Goal: Information Seeking & Learning: Learn about a topic

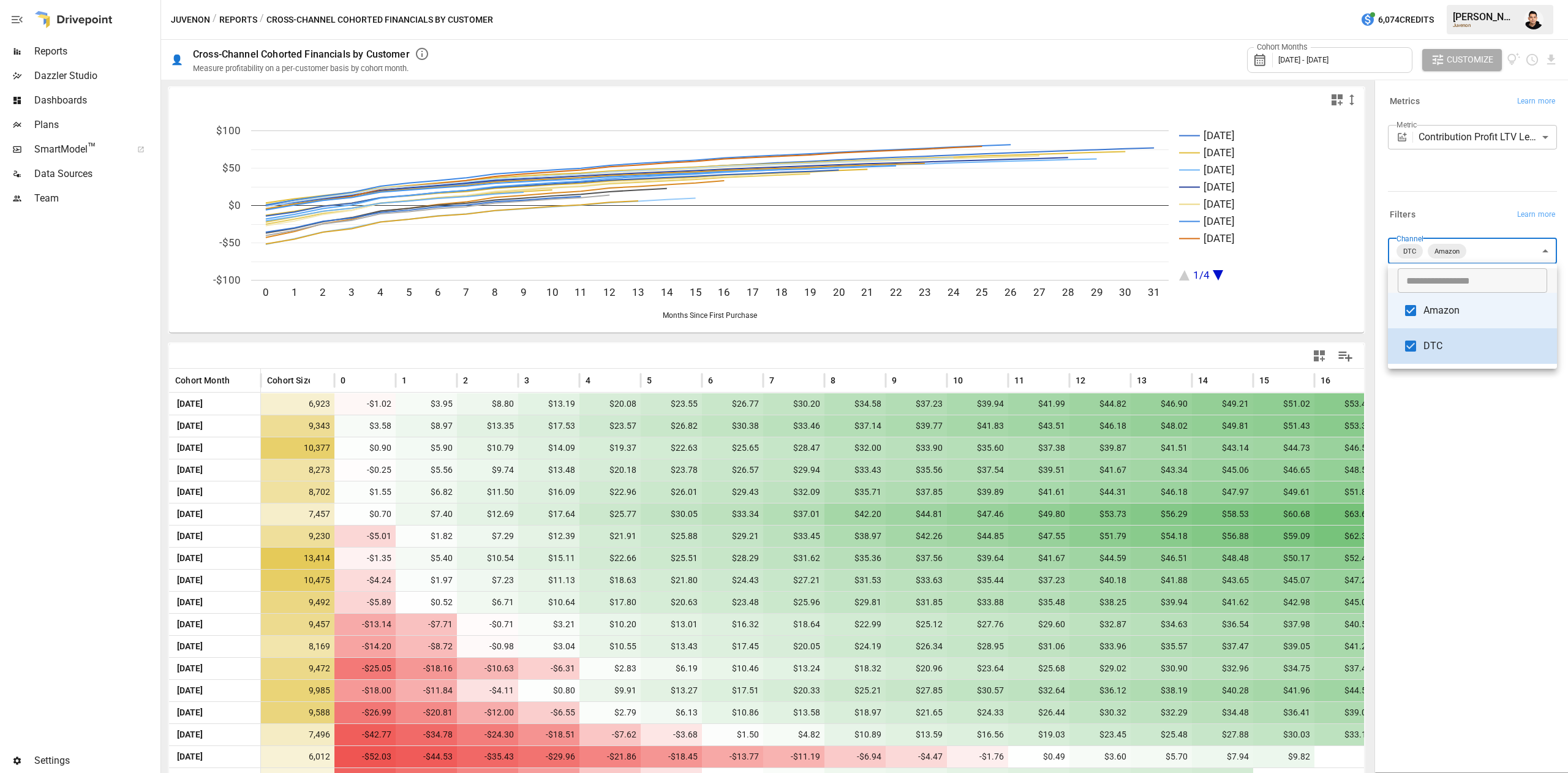
click at [1468, 0] on body "Reports Dazzler Studio Dashboards Plans SmartModel ™ Data Sources Team Settings…" at bounding box center [784, 0] width 1568 height 0
click at [1436, 311] on span "Amazon" at bounding box center [1485, 310] width 124 height 15
type input "***"
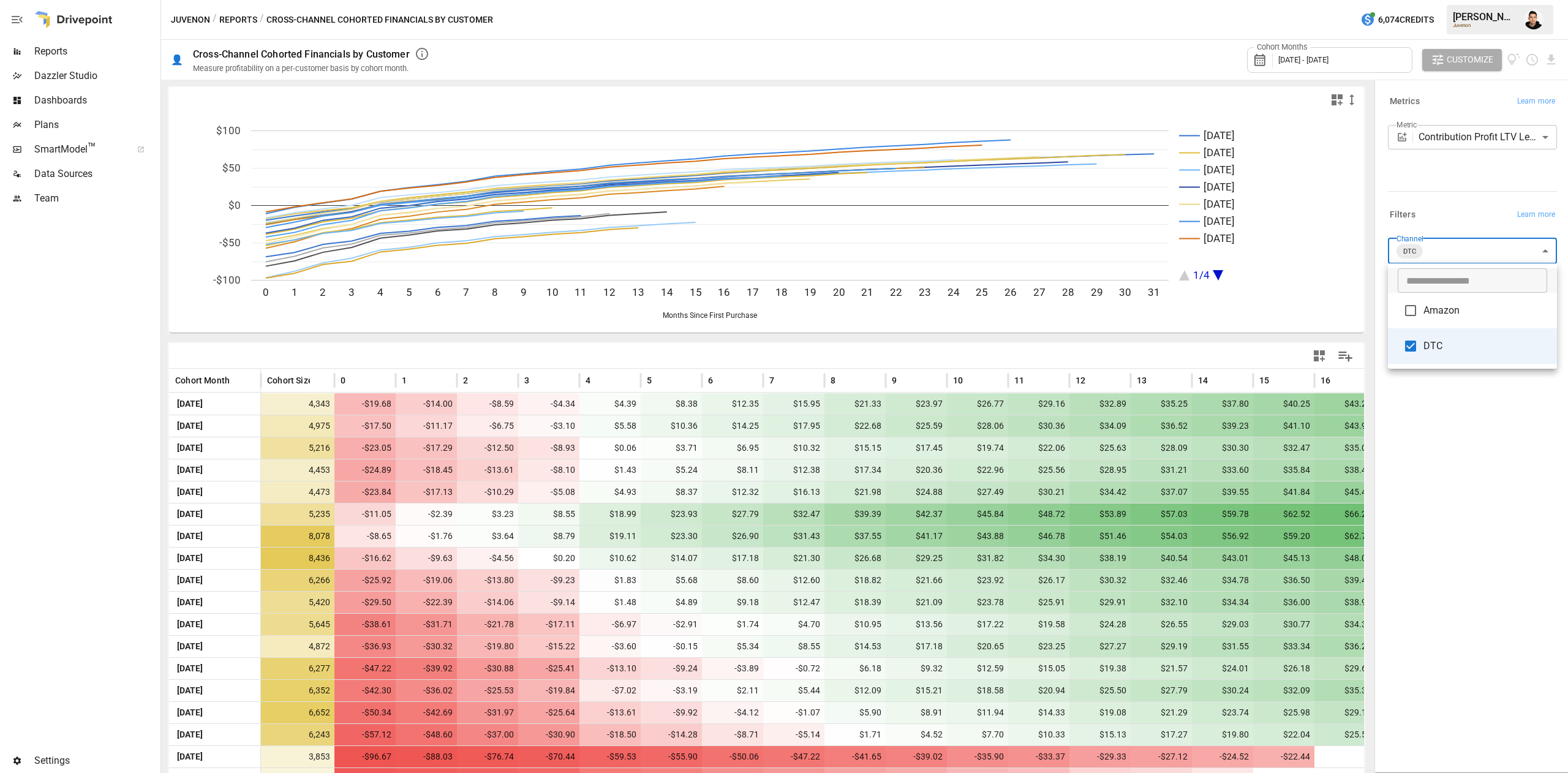
drag, startPoint x: 1363, startPoint y: 577, endPoint x: 1378, endPoint y: 744, distance: 167.7
click at [1377, 738] on div at bounding box center [784, 386] width 1568 height 773
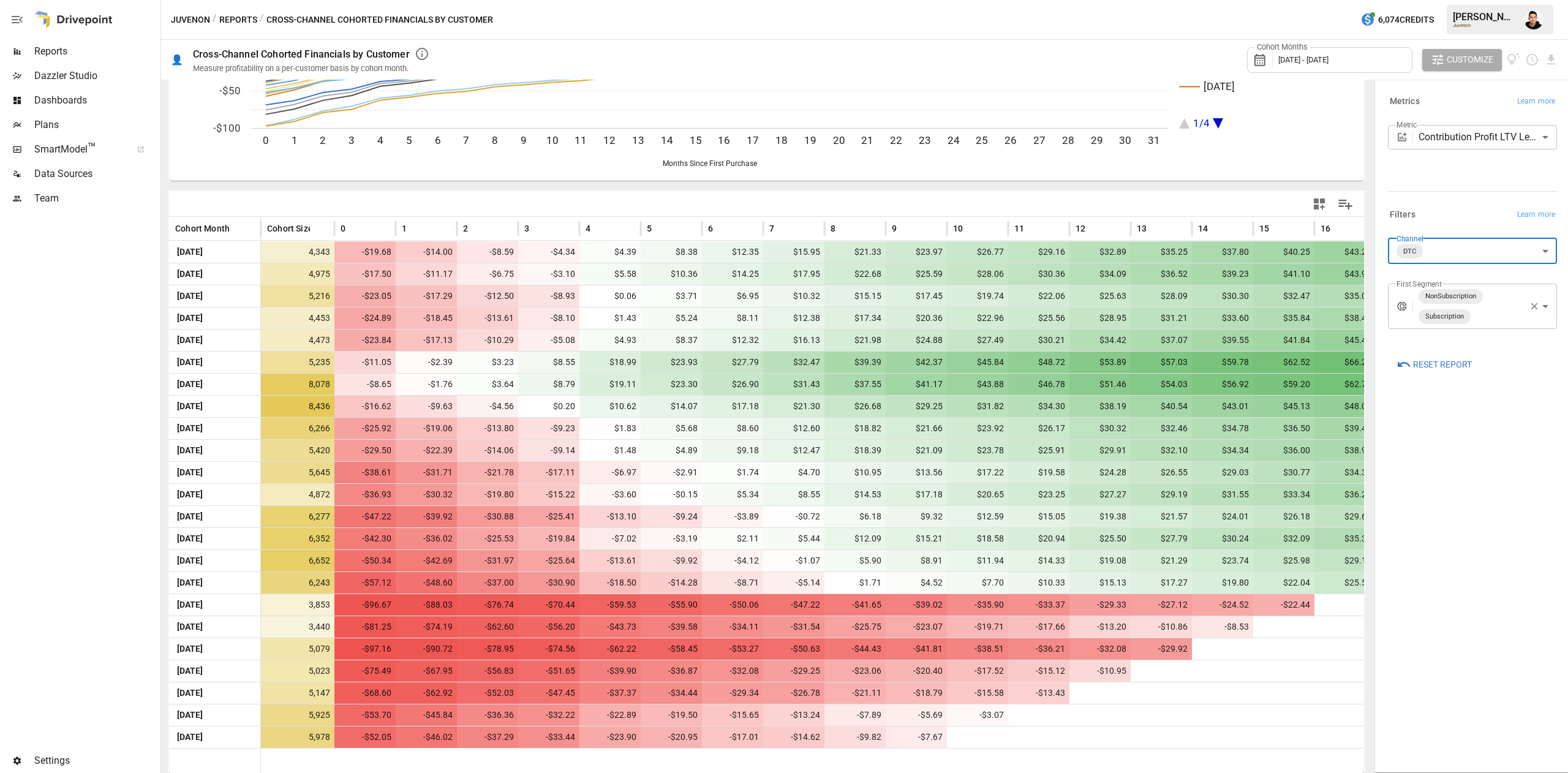
click at [1317, 75] on div "Cohort Months [DATE] - [DATE]" at bounding box center [1329, 60] width 165 height 33
click at [1315, 56] on span "[DATE] - [DATE]" at bounding box center [1303, 60] width 50 height 9
click at [1280, 113] on icon "button" at bounding box center [1282, 116] width 10 height 10
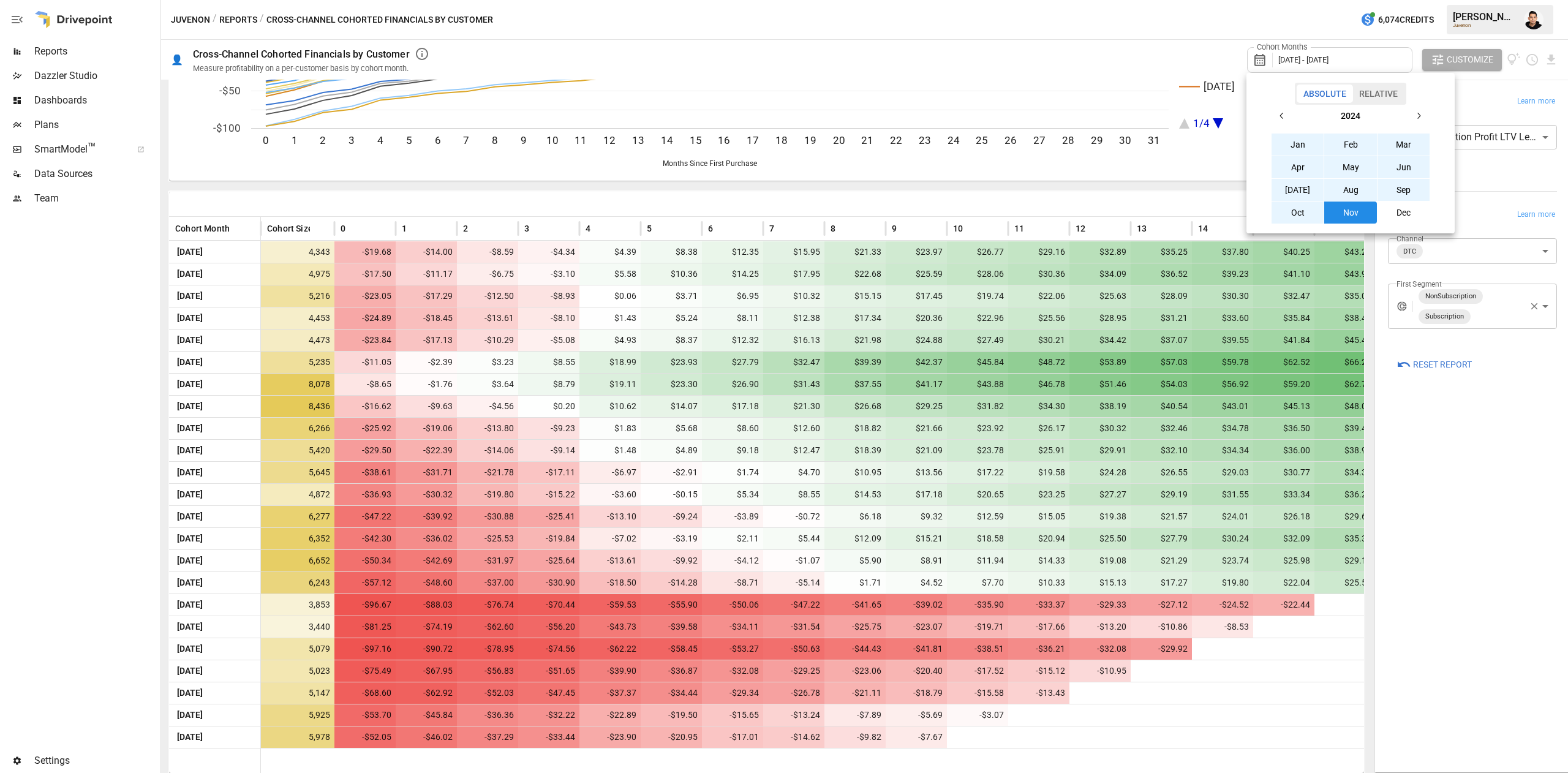
click at [1288, 137] on button "Jan" at bounding box center [1298, 144] width 53 height 22
click at [1422, 118] on icon "button" at bounding box center [1418, 116] width 10 height 10
click at [1407, 203] on button "Dec" at bounding box center [1404, 212] width 53 height 22
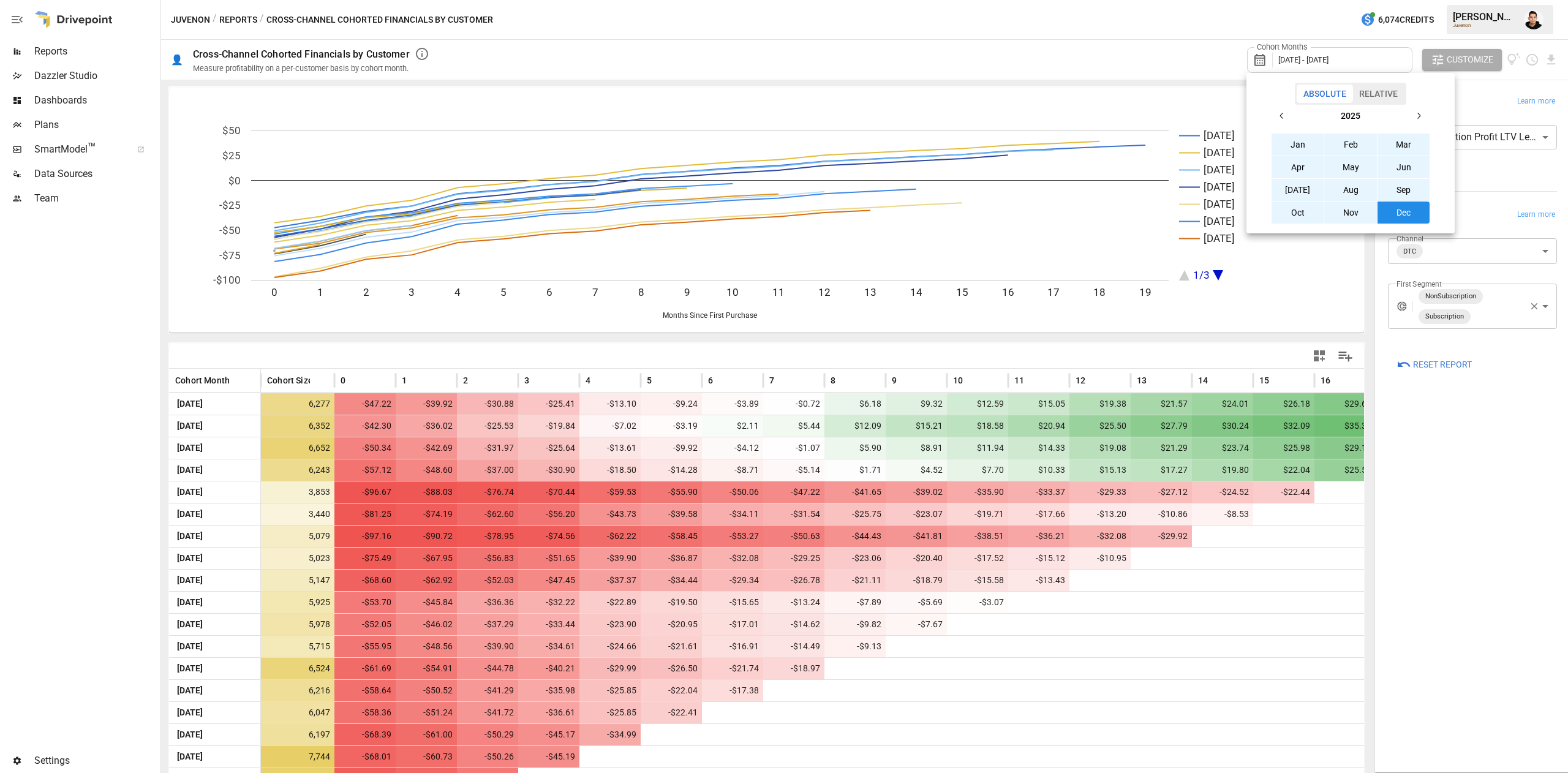
click at [1480, 509] on div at bounding box center [784, 386] width 1568 height 773
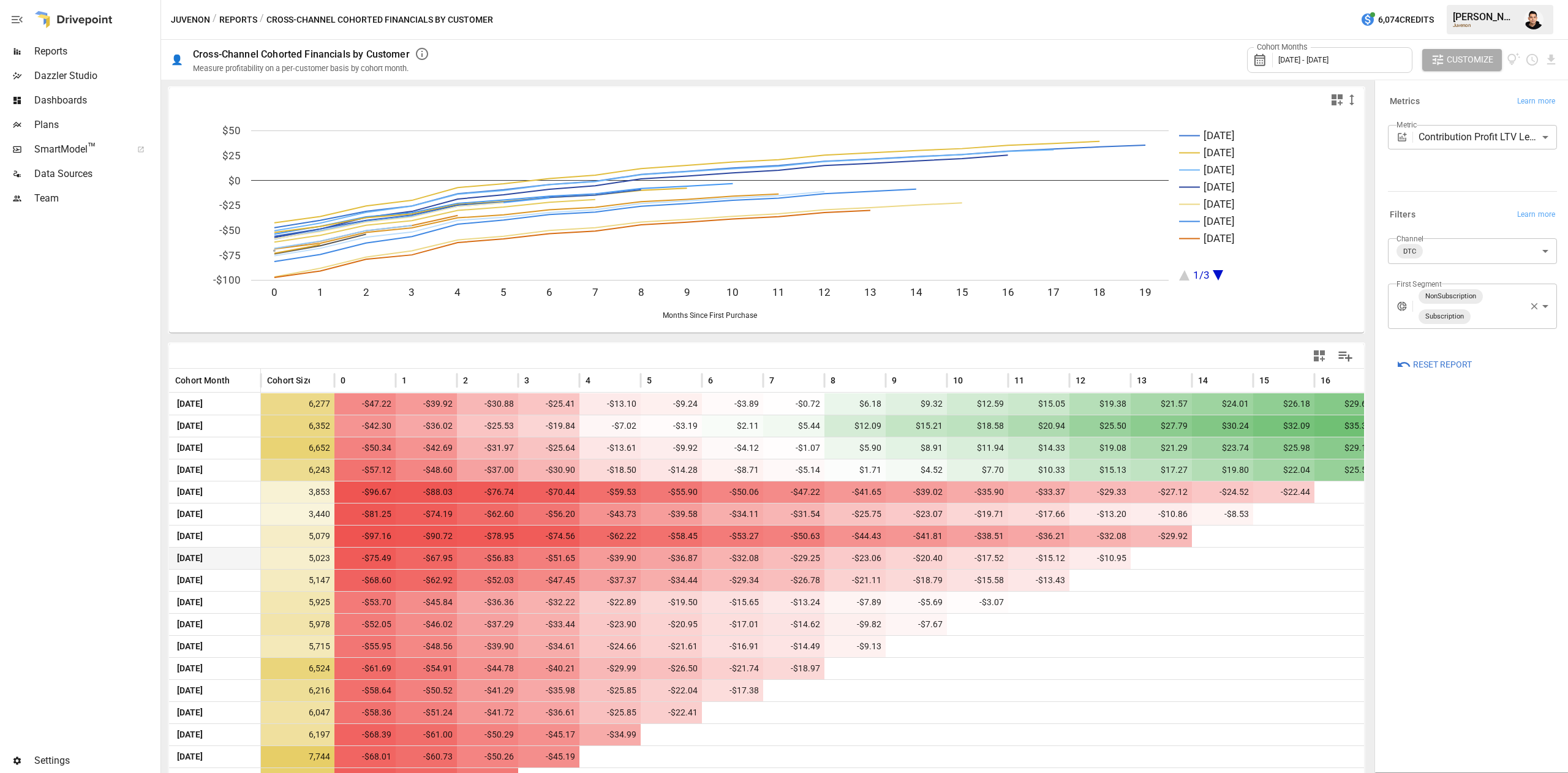
scroll to position [86, 0]
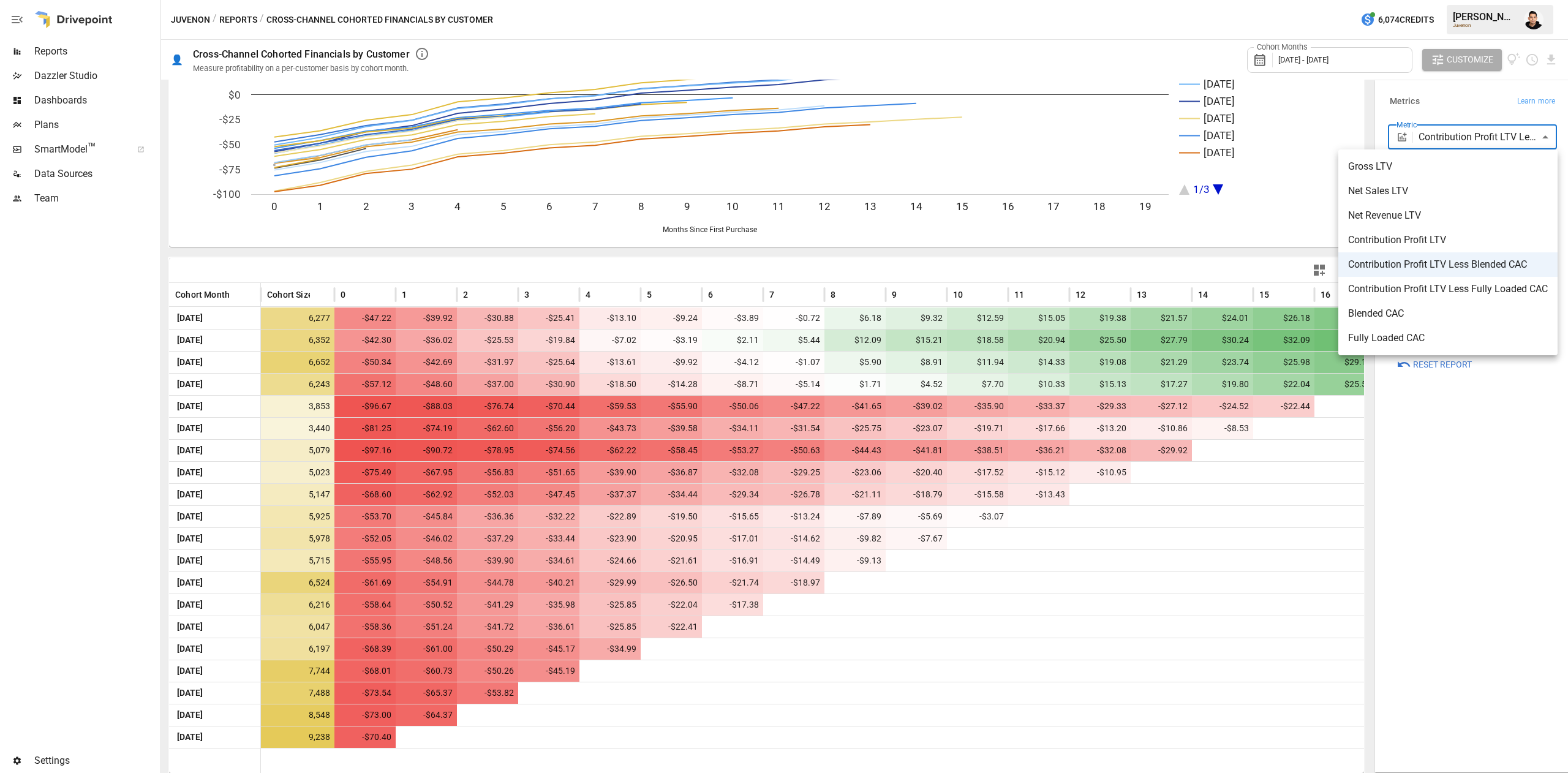
click at [1473, 0] on body "Reports Dazzler Studio Dashboards Plans SmartModel ™ Data Sources Team Settings…" at bounding box center [784, 0] width 1568 height 0
click at [1437, 193] on span "Net Sales LTV" at bounding box center [1448, 191] width 200 height 15
type input "**********"
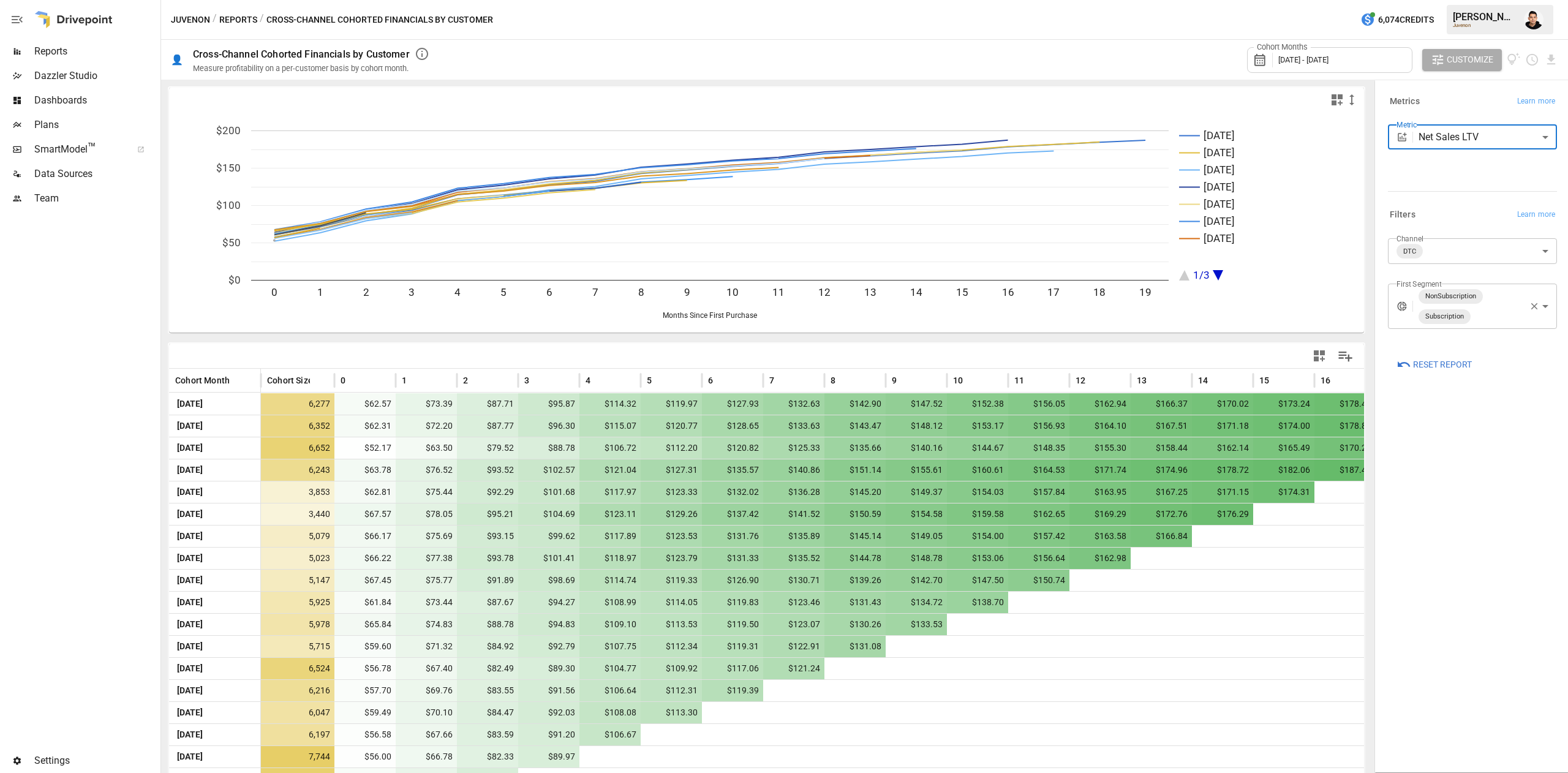
scroll to position [86, 0]
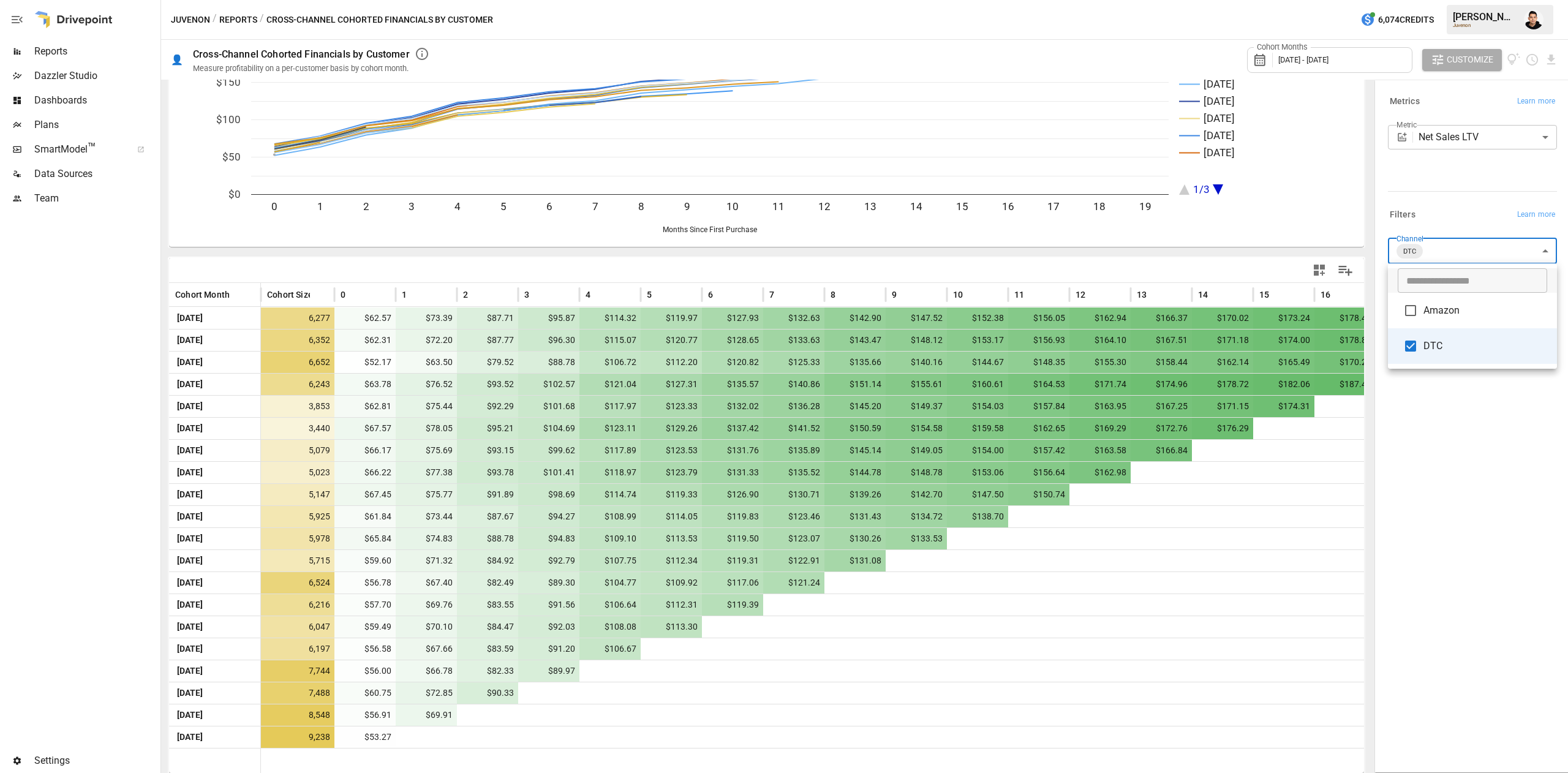
click at [1432, 0] on body "Reports Dazzler Studio Dashboards Plans SmartModel ™ Data Sources Team Settings…" at bounding box center [784, 0] width 1568 height 0
type input "**********"
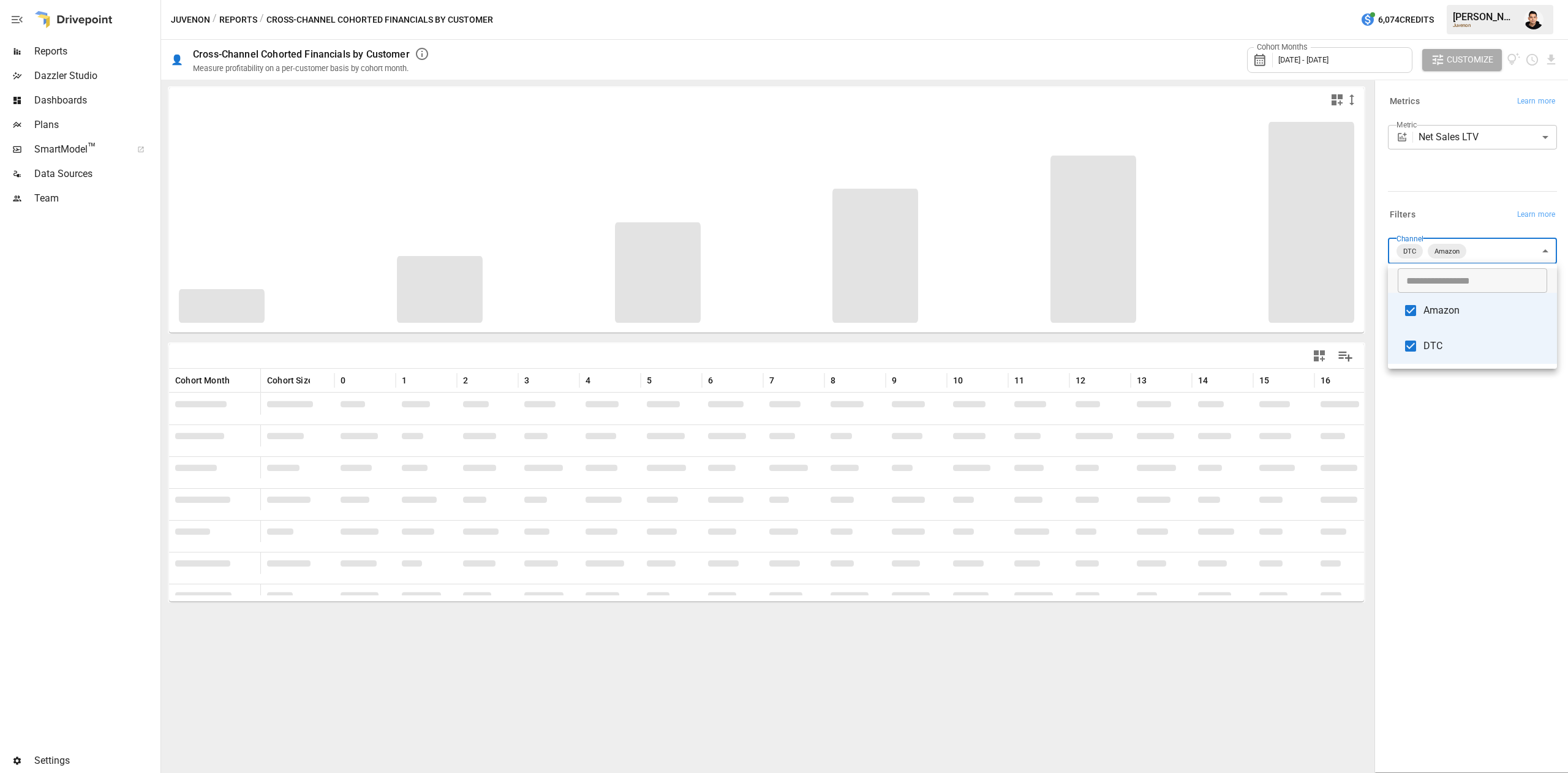
click at [1479, 479] on div at bounding box center [784, 386] width 1568 height 773
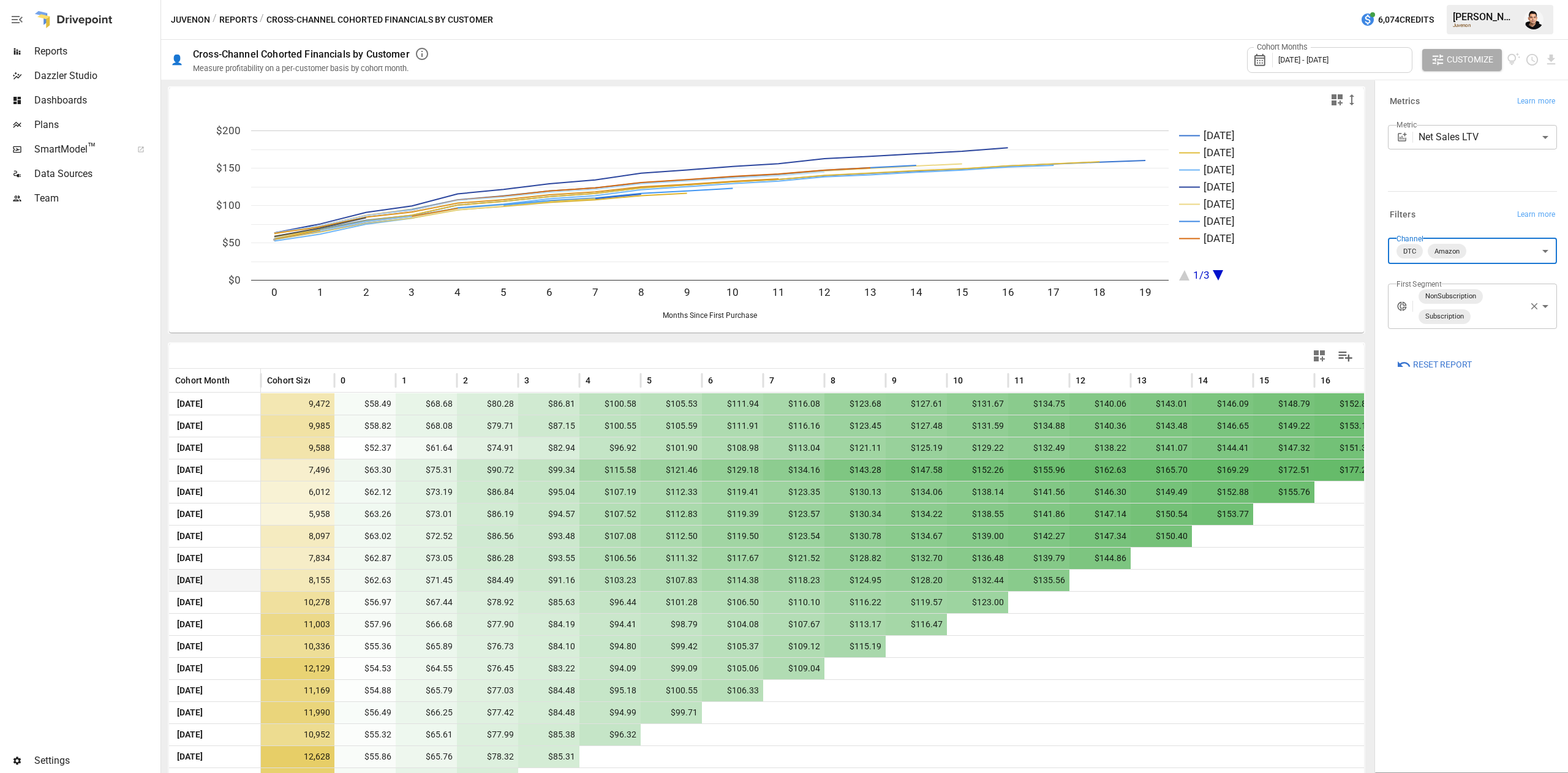
scroll to position [86, 0]
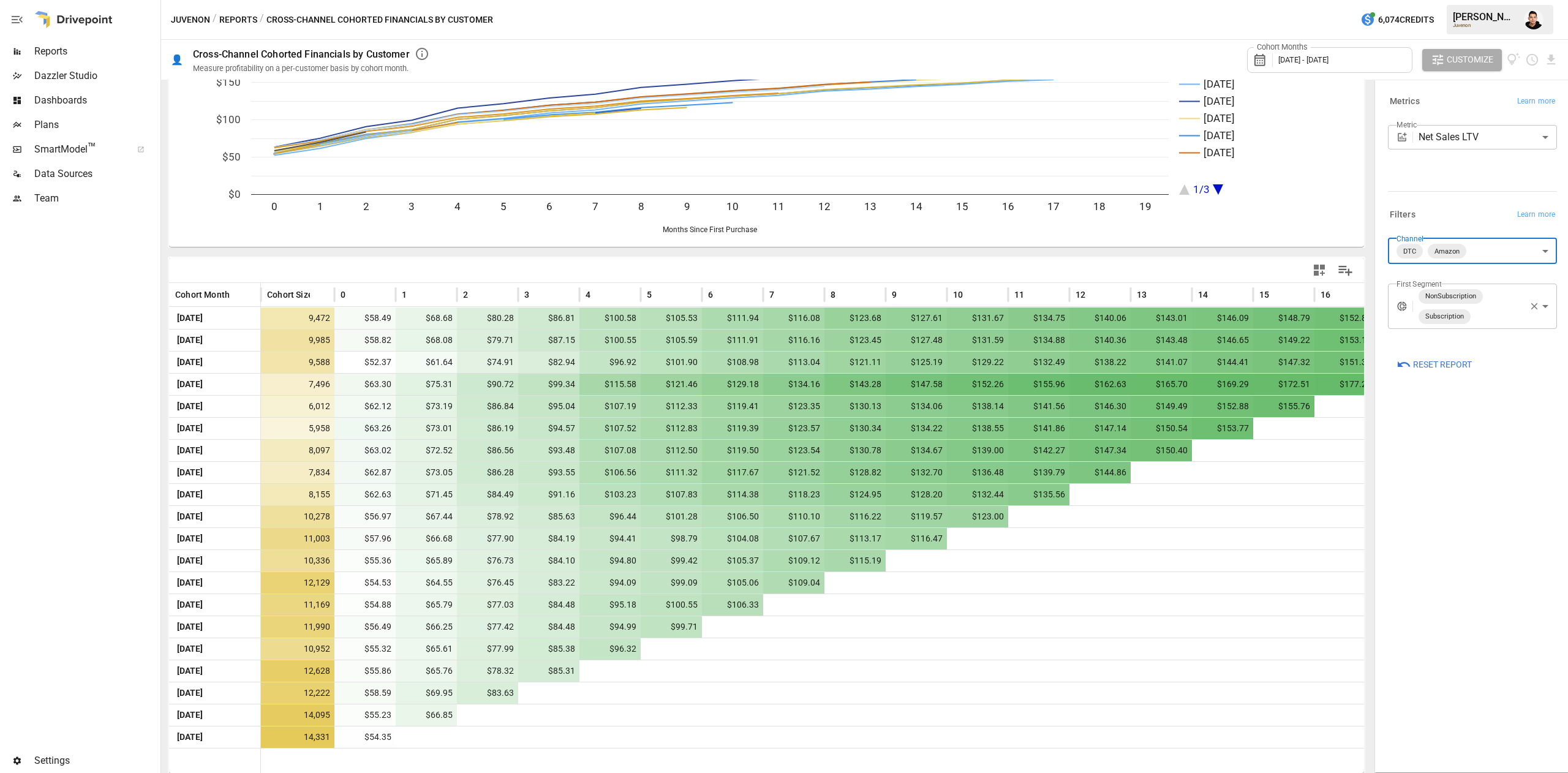
click at [1490, 0] on body "Reports Dazzler Studio Dashboards Plans SmartModel ™ Data Sources Team Settings…" at bounding box center [784, 0] width 1568 height 0
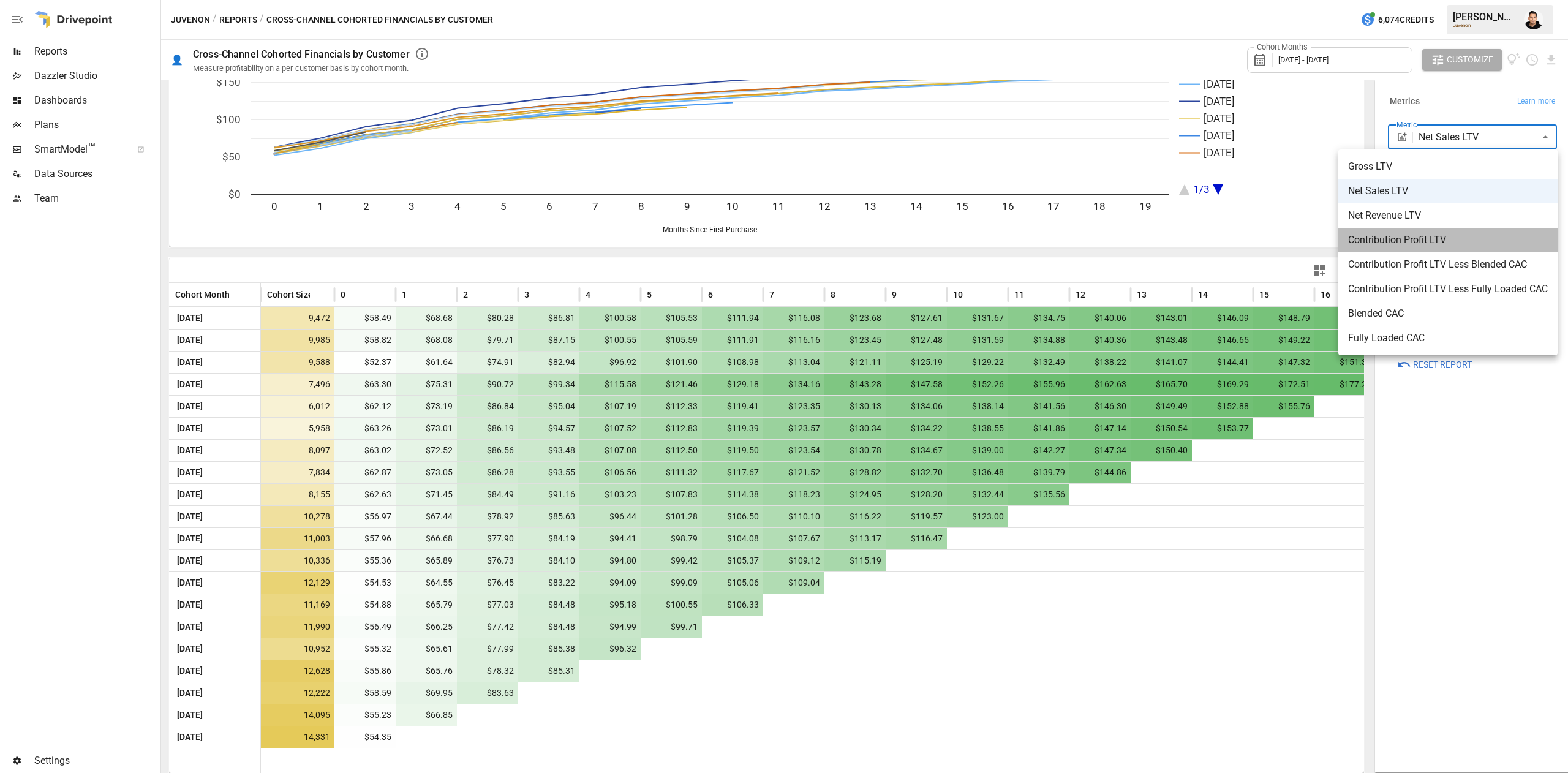
click at [1476, 237] on span "Contribution Profit LTV" at bounding box center [1448, 240] width 200 height 15
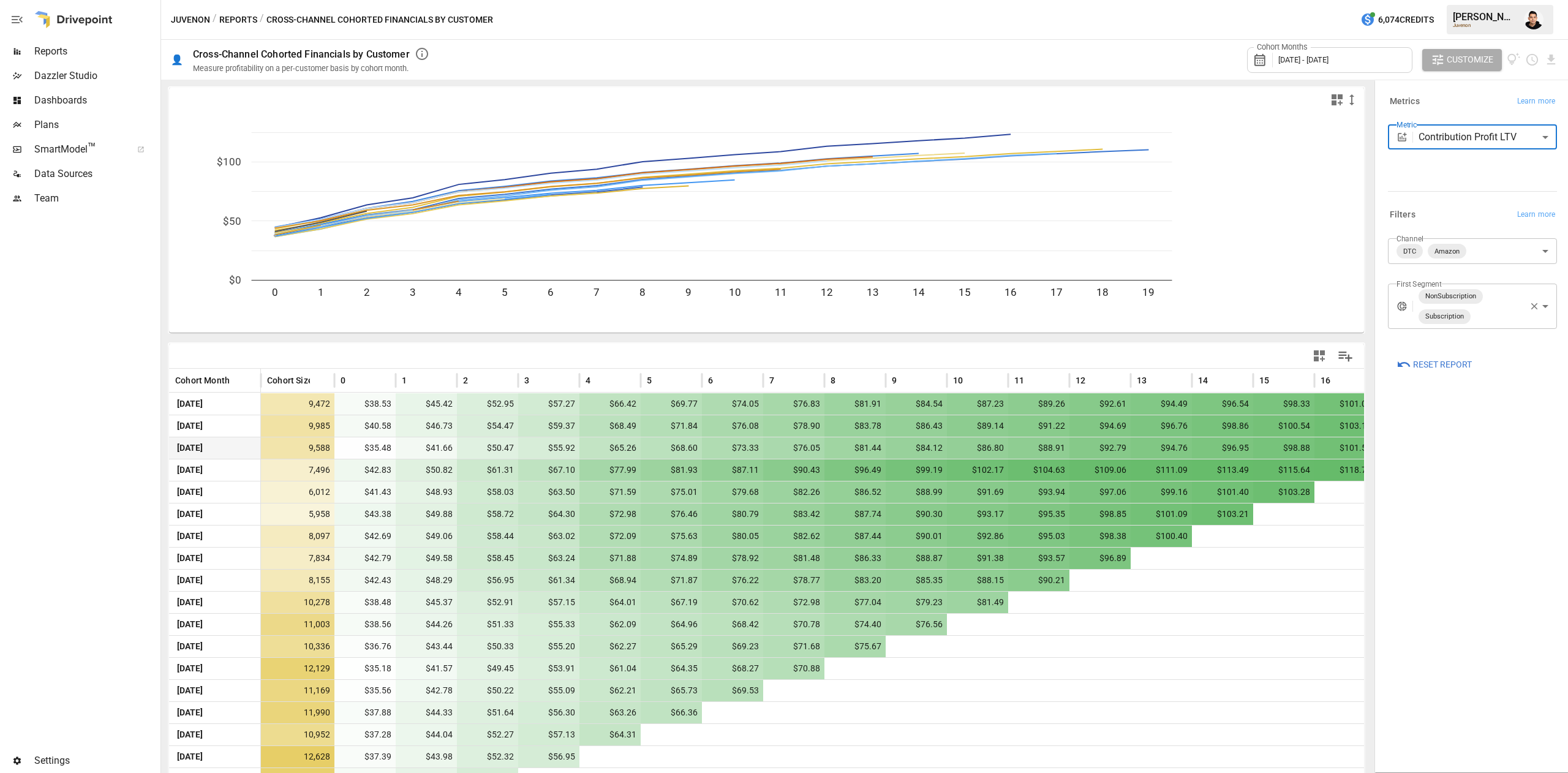
scroll to position [86, 0]
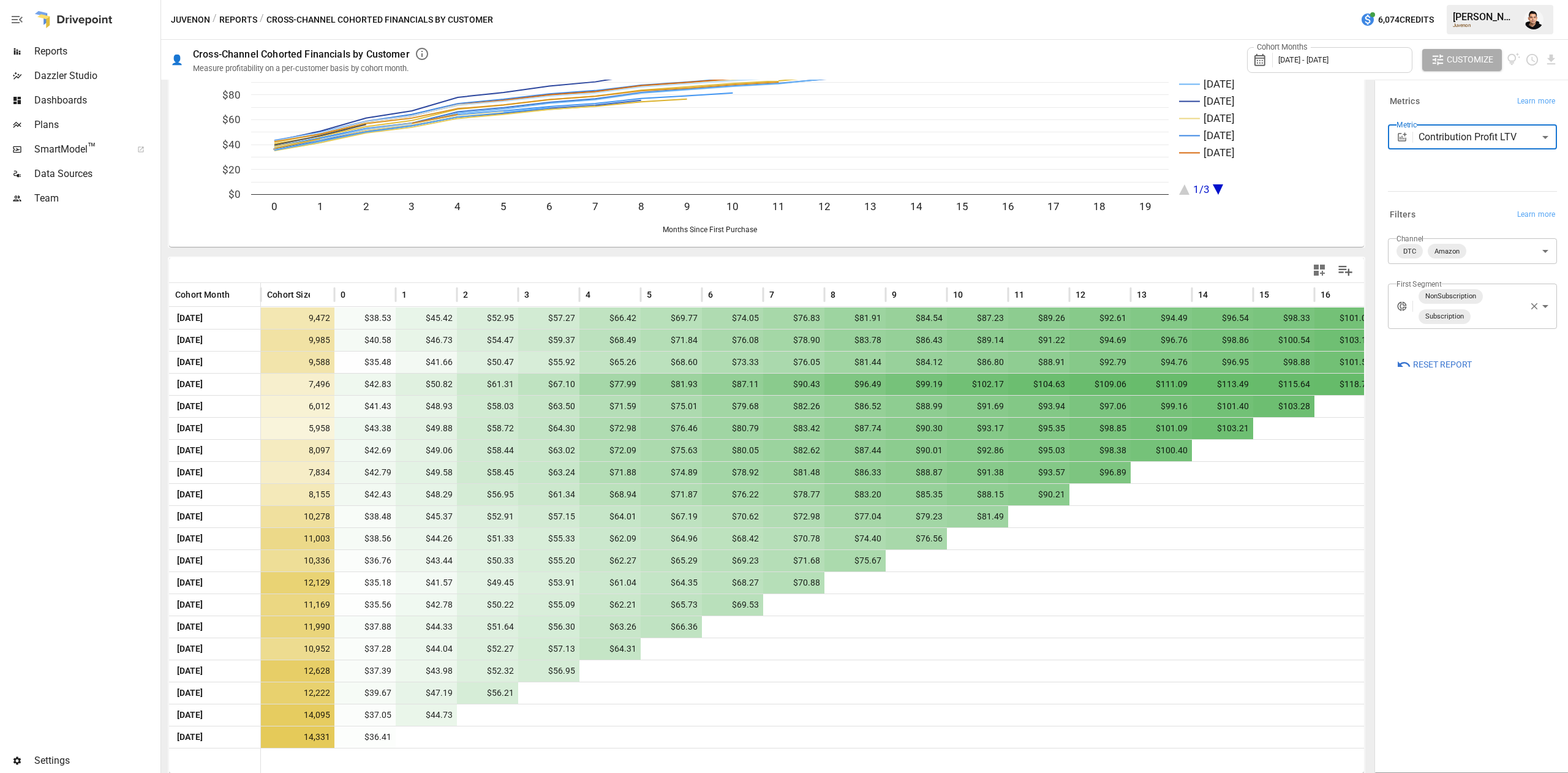
click at [1485, 0] on body "Reports Dazzler Studio Dashboards Plans SmartModel ™ Data Sources Team Settings…" at bounding box center [784, 0] width 1568 height 0
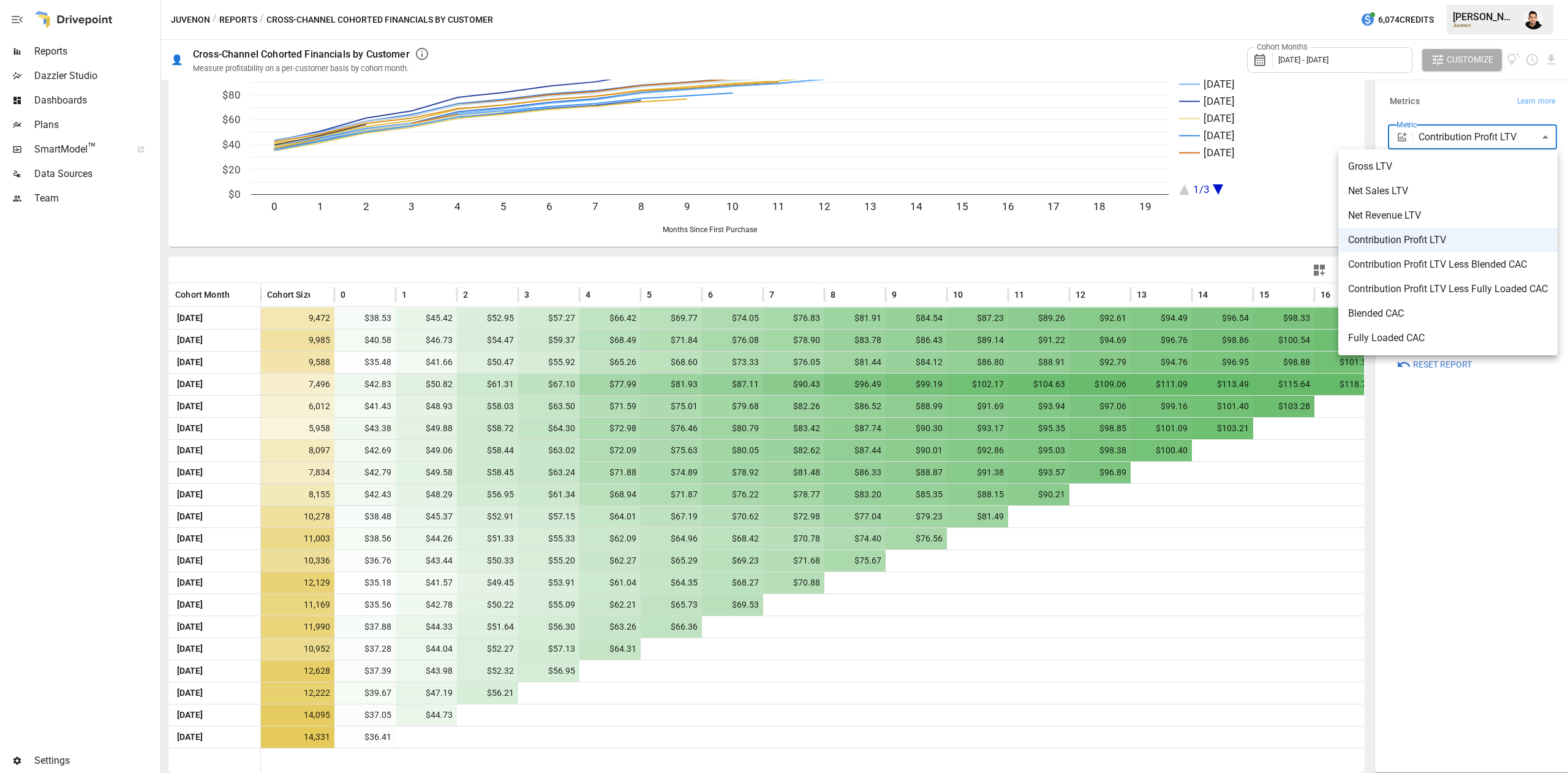
click at [1434, 269] on span "Contribution Profit LTV Less Blended CAC" at bounding box center [1448, 265] width 200 height 15
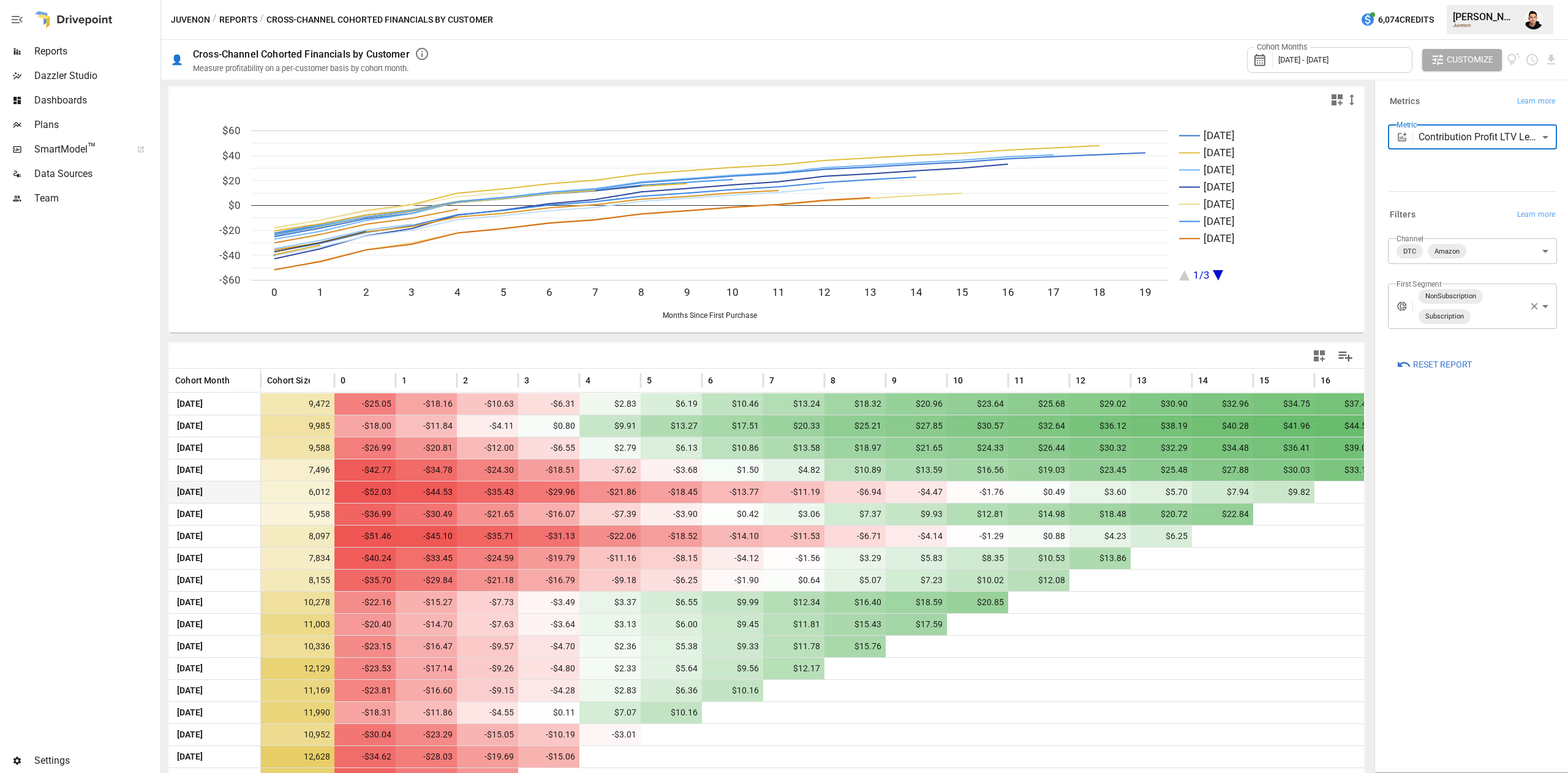
scroll to position [86, 0]
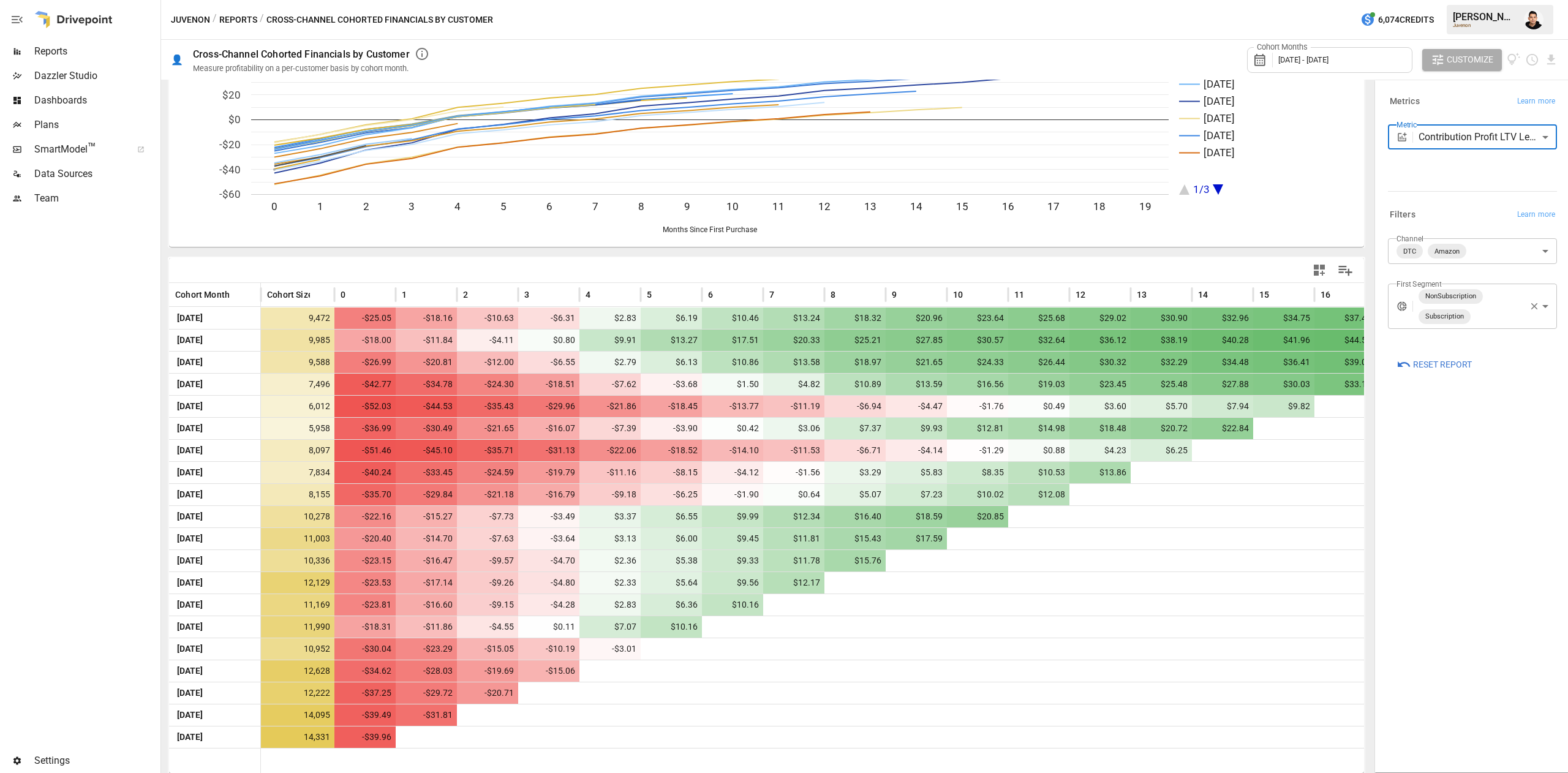
click at [1461, 0] on body "Reports Dazzler Studio Dashboards Plans SmartModel ™ Data Sources Team Settings…" at bounding box center [784, 0] width 1568 height 0
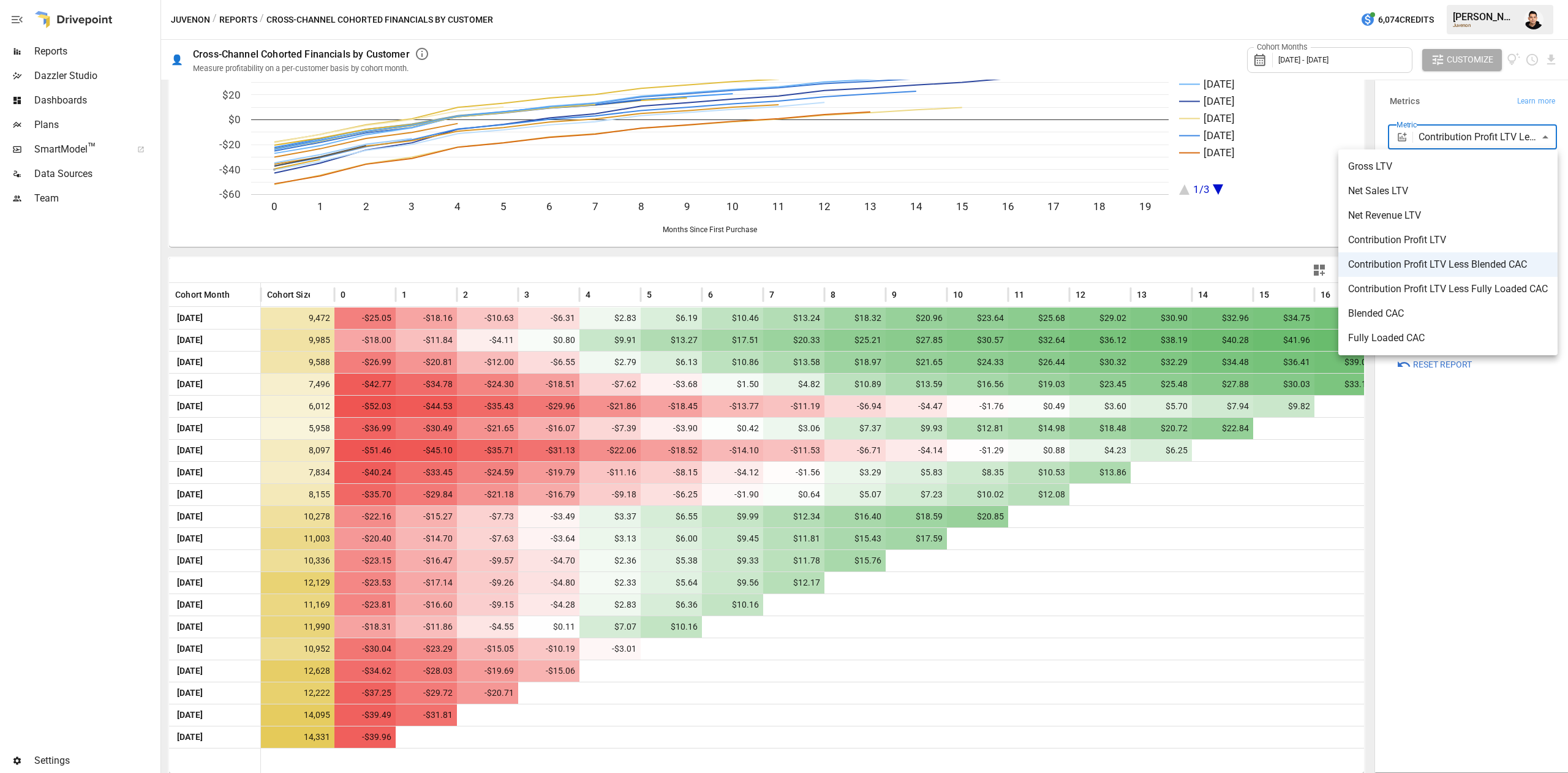
click at [1428, 197] on span "Net Sales LTV" at bounding box center [1448, 191] width 200 height 15
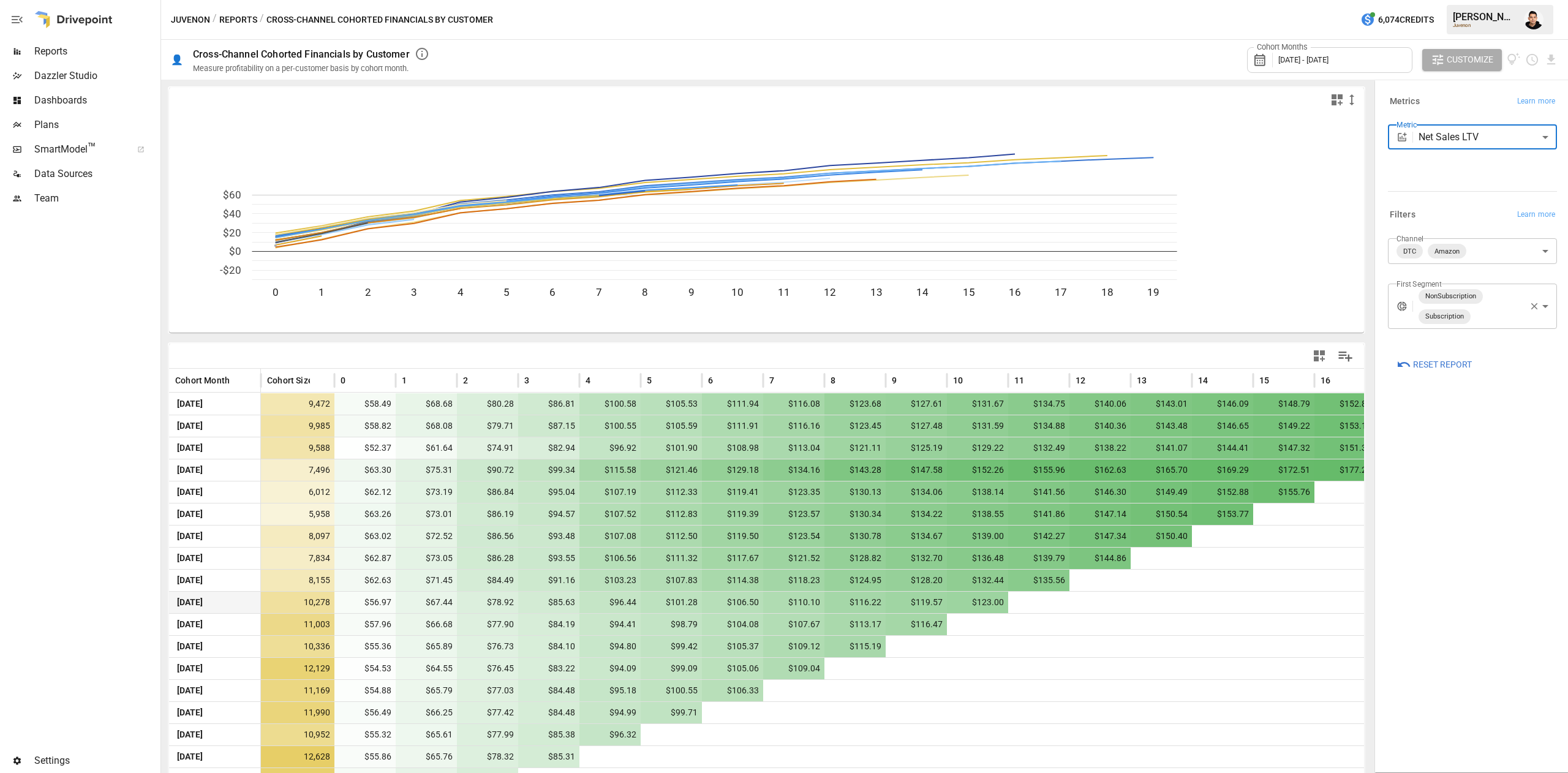
scroll to position [86, 0]
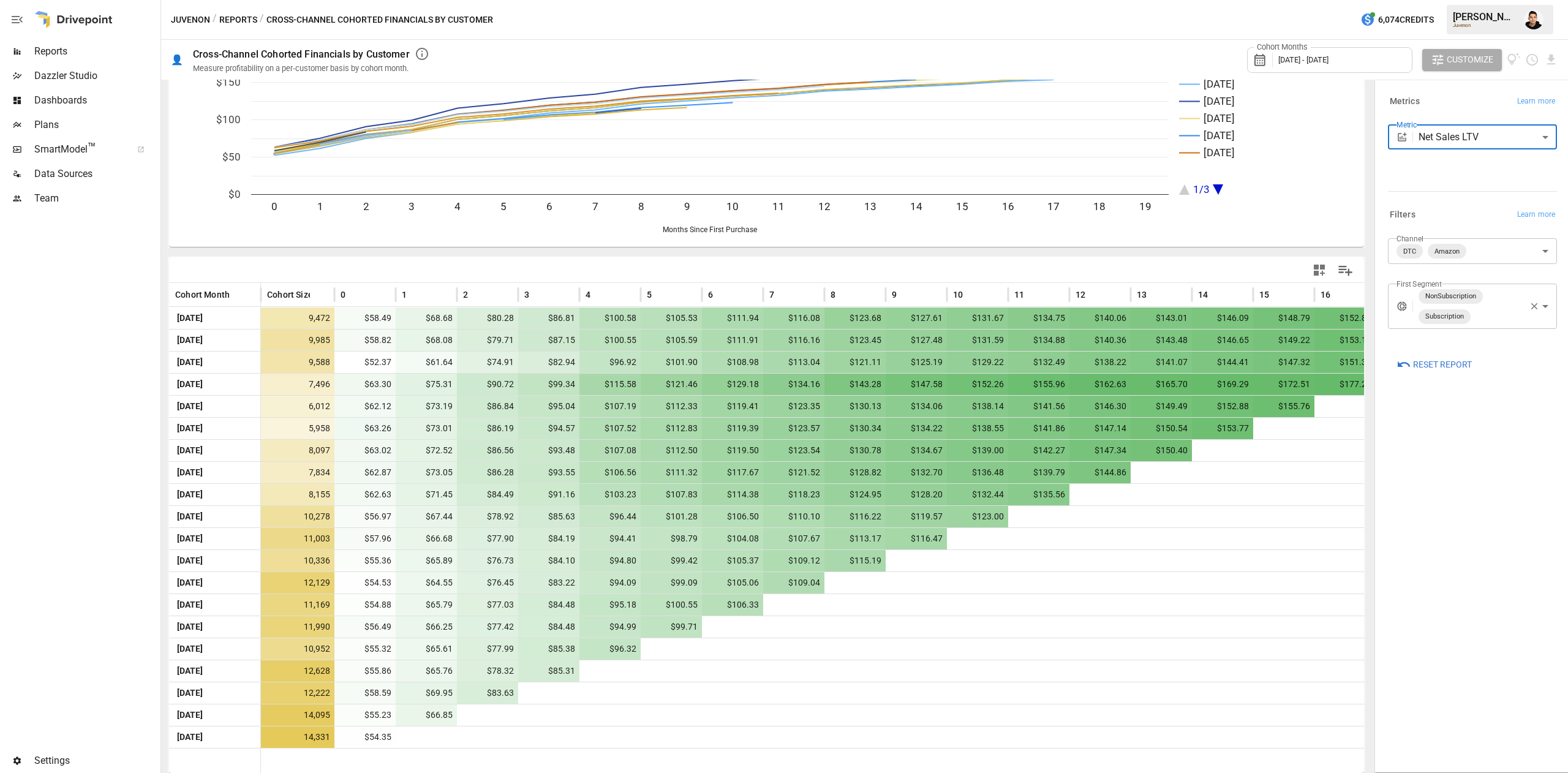
click at [1492, 0] on body "Reports Dazzler Studio Dashboards Plans SmartModel ™ Data Sources Team Settings…" at bounding box center [784, 0] width 1568 height 0
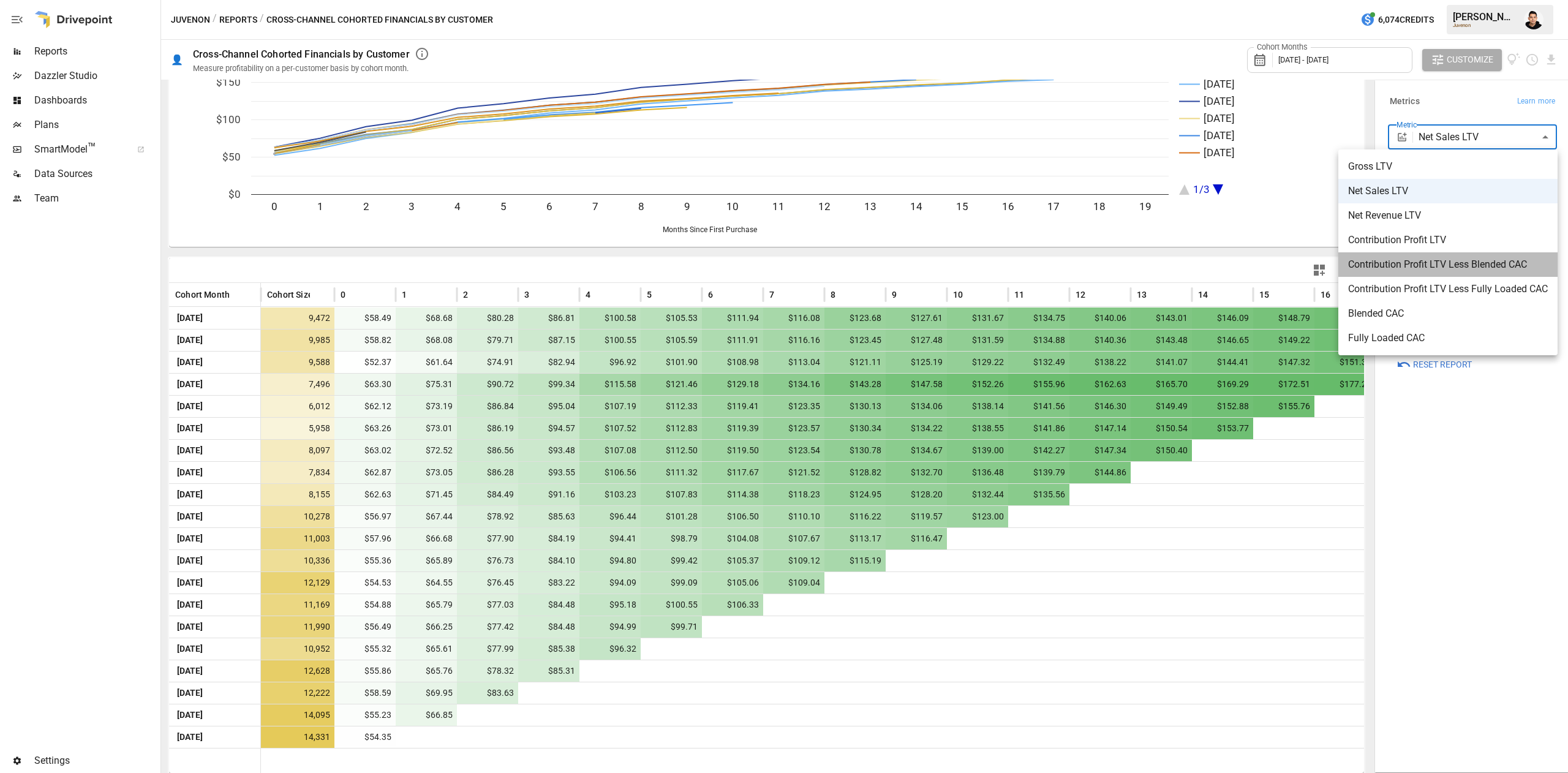
click at [1449, 261] on span "Contribution Profit LTV Less Blended CAC" at bounding box center [1448, 265] width 200 height 15
type input "**********"
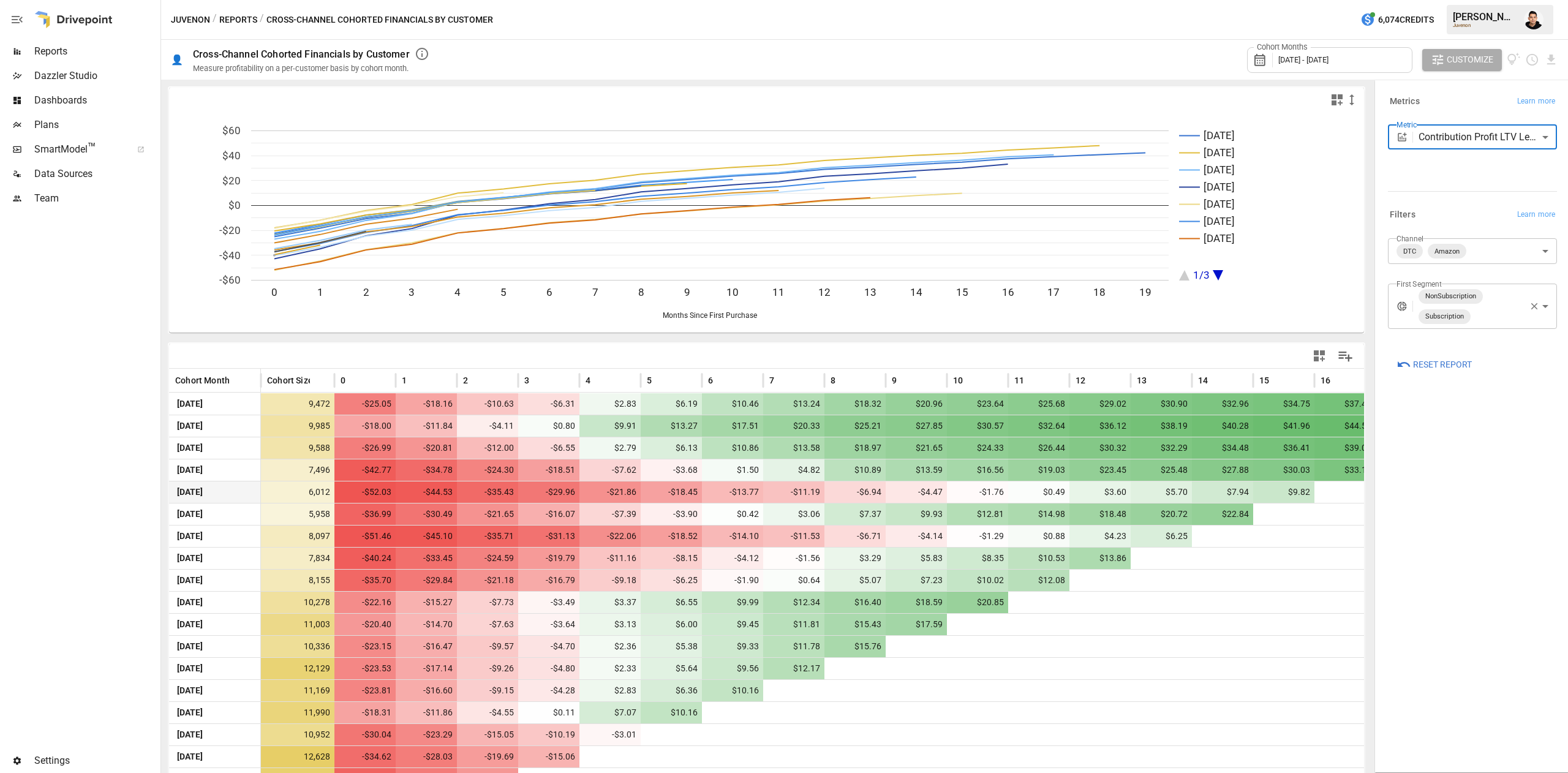
scroll to position [86, 0]
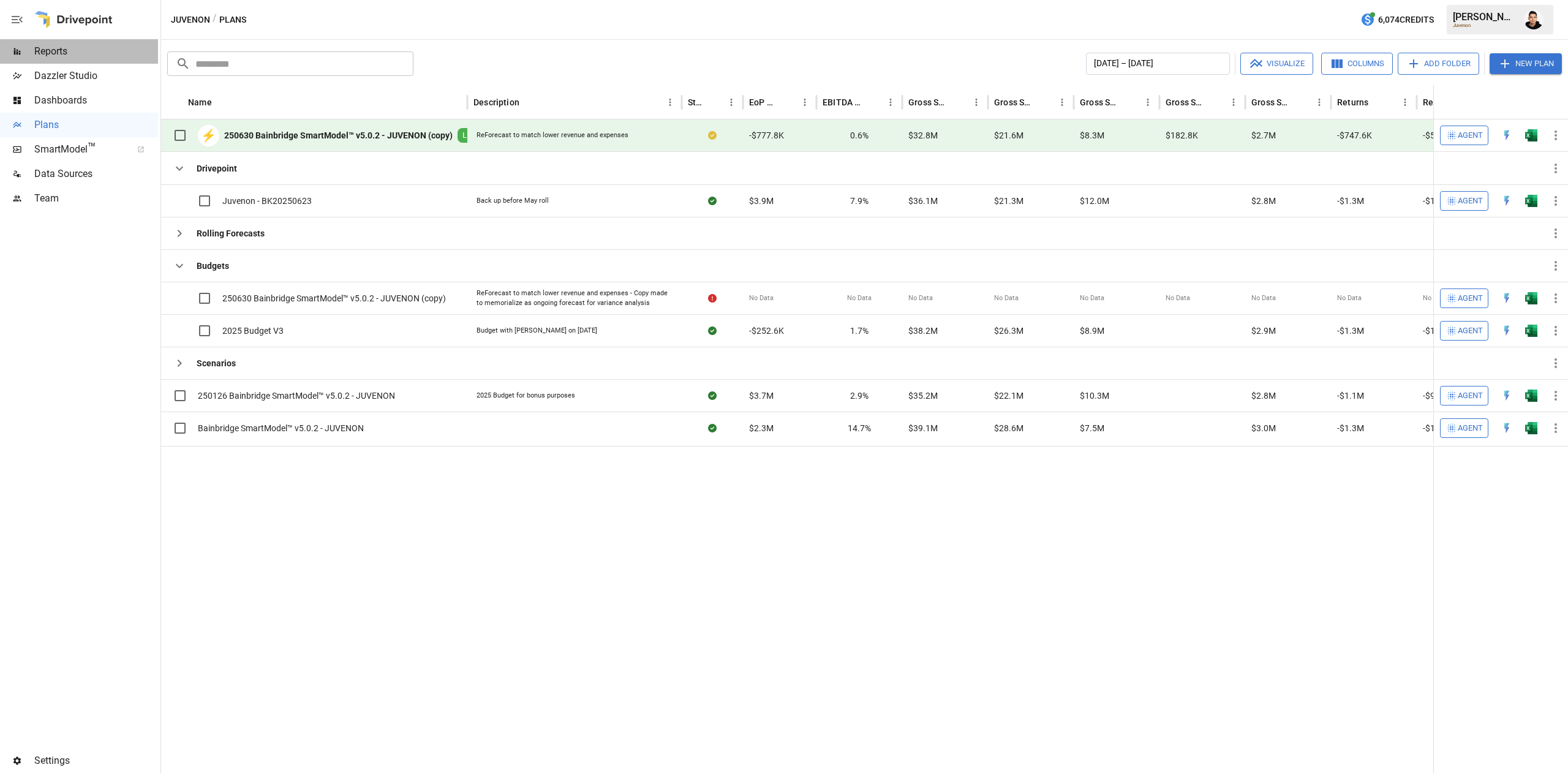
click at [84, 51] on span "Reports" at bounding box center [96, 51] width 124 height 15
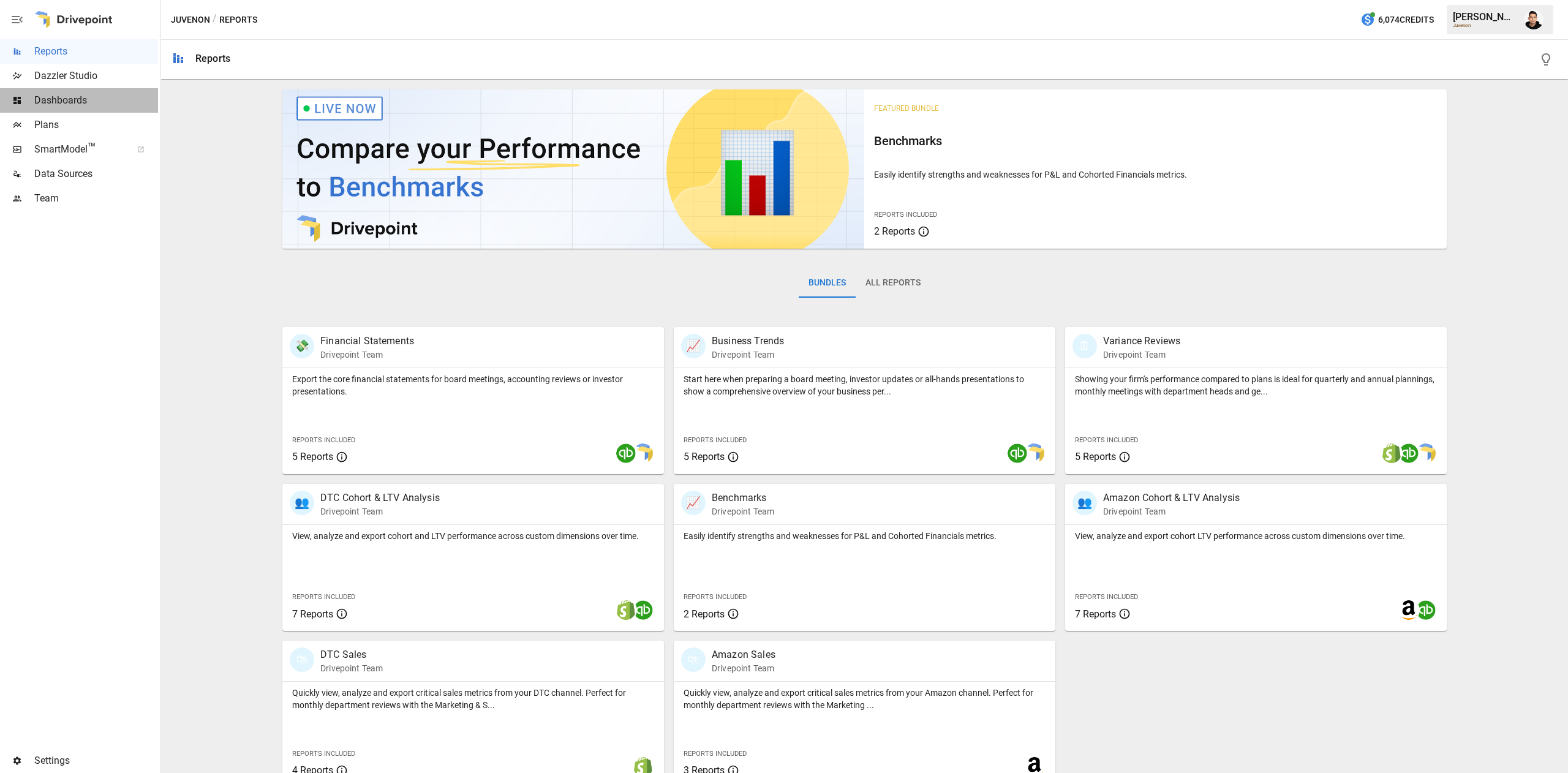
click at [90, 95] on span "Dashboards" at bounding box center [96, 100] width 124 height 15
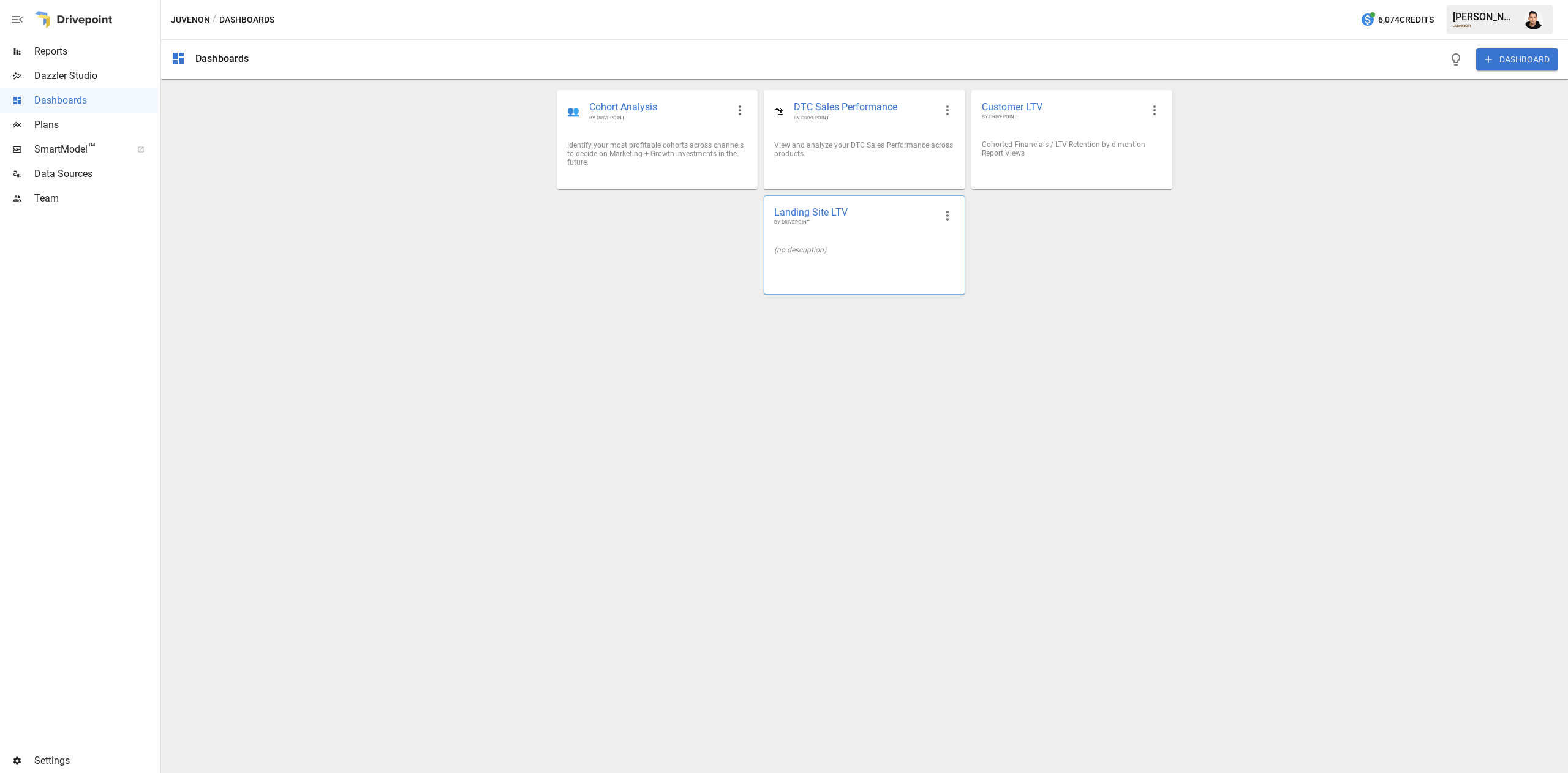
click at [895, 234] on div "Landing Site LTV BY DRIVEPOINT" at bounding box center [864, 216] width 200 height 40
